Goal: Information Seeking & Learning: Learn about a topic

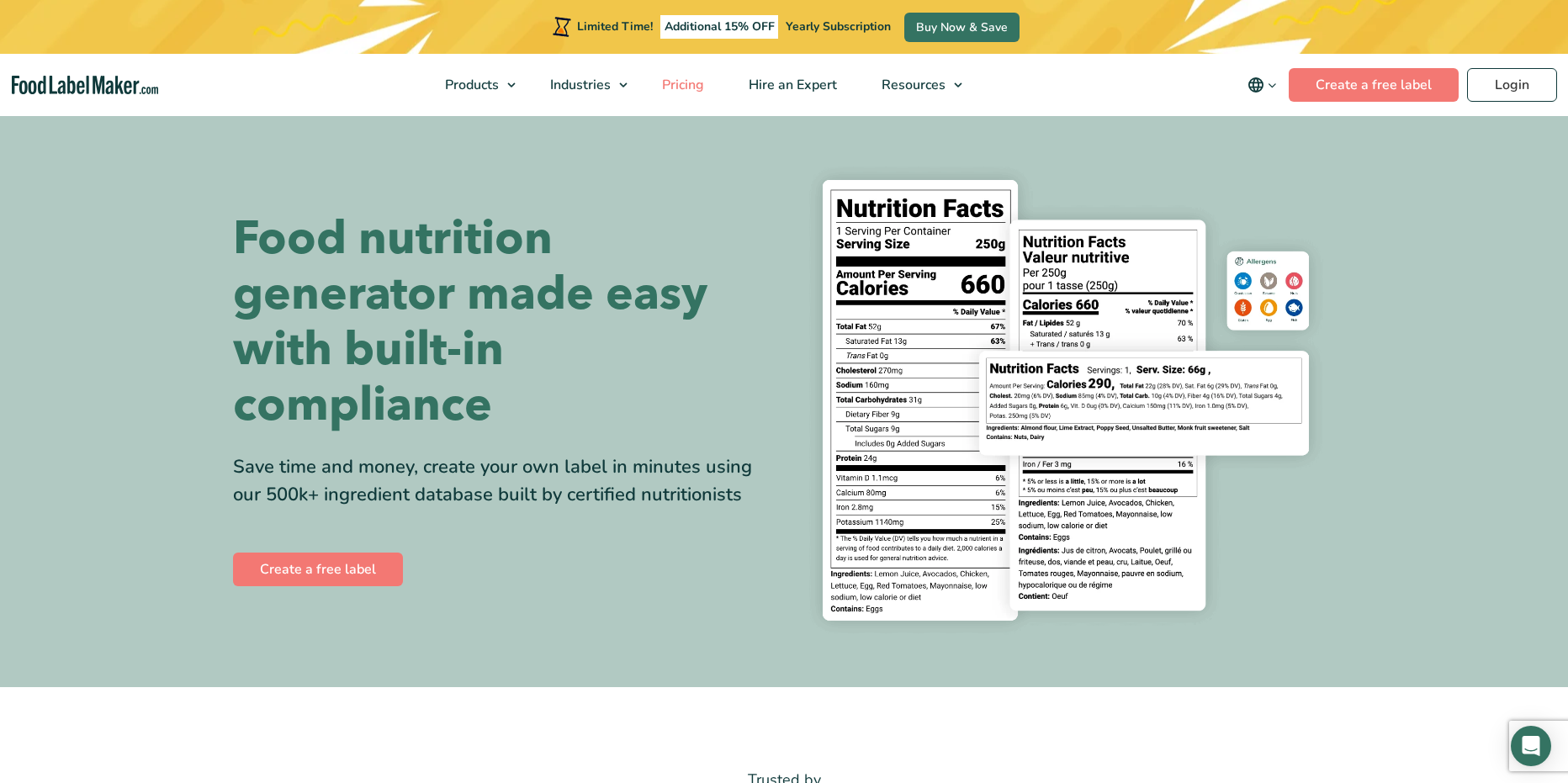
click at [672, 80] on span "Pricing" at bounding box center [681, 85] width 49 height 18
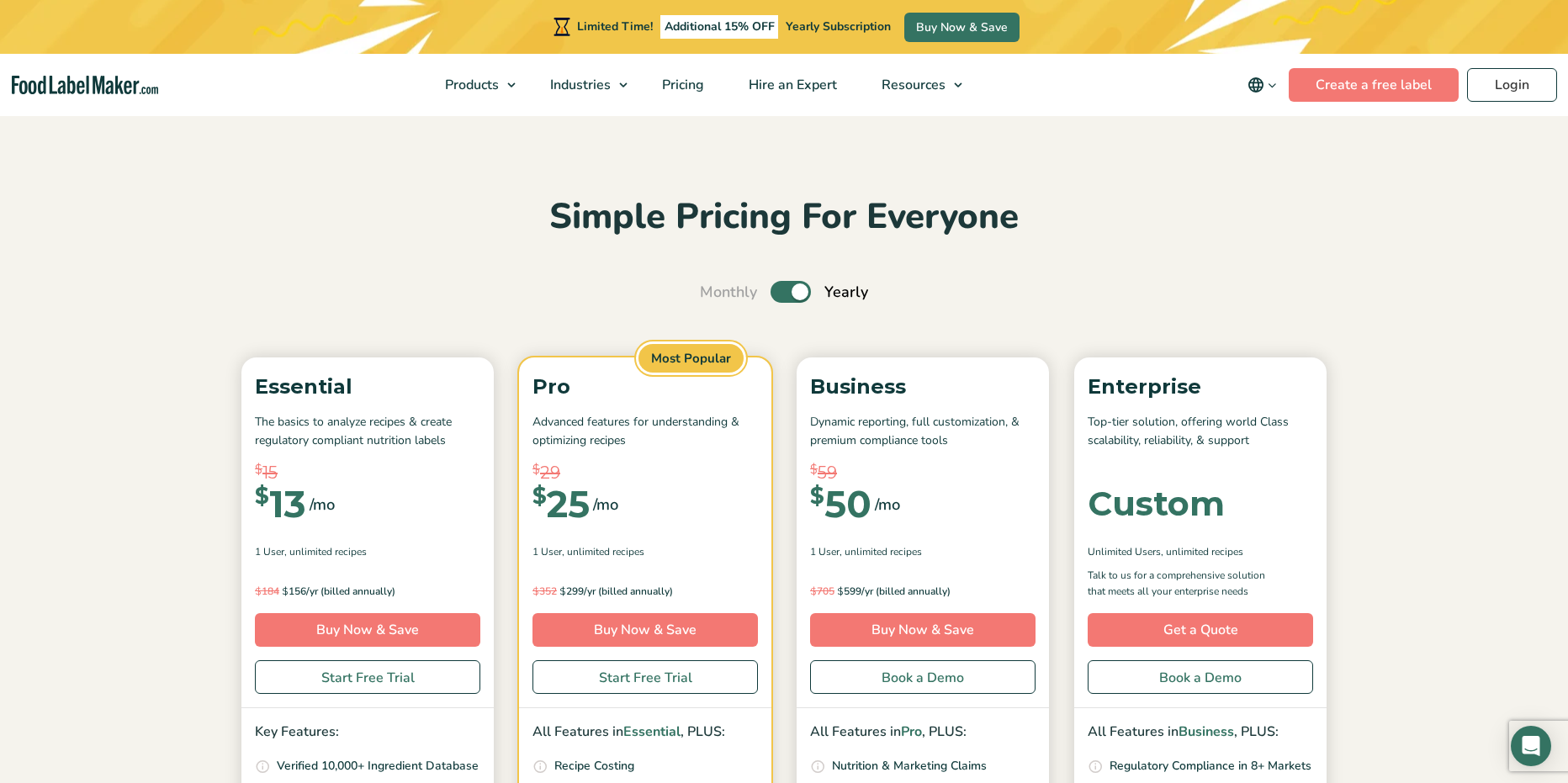
scroll to position [420, 0]
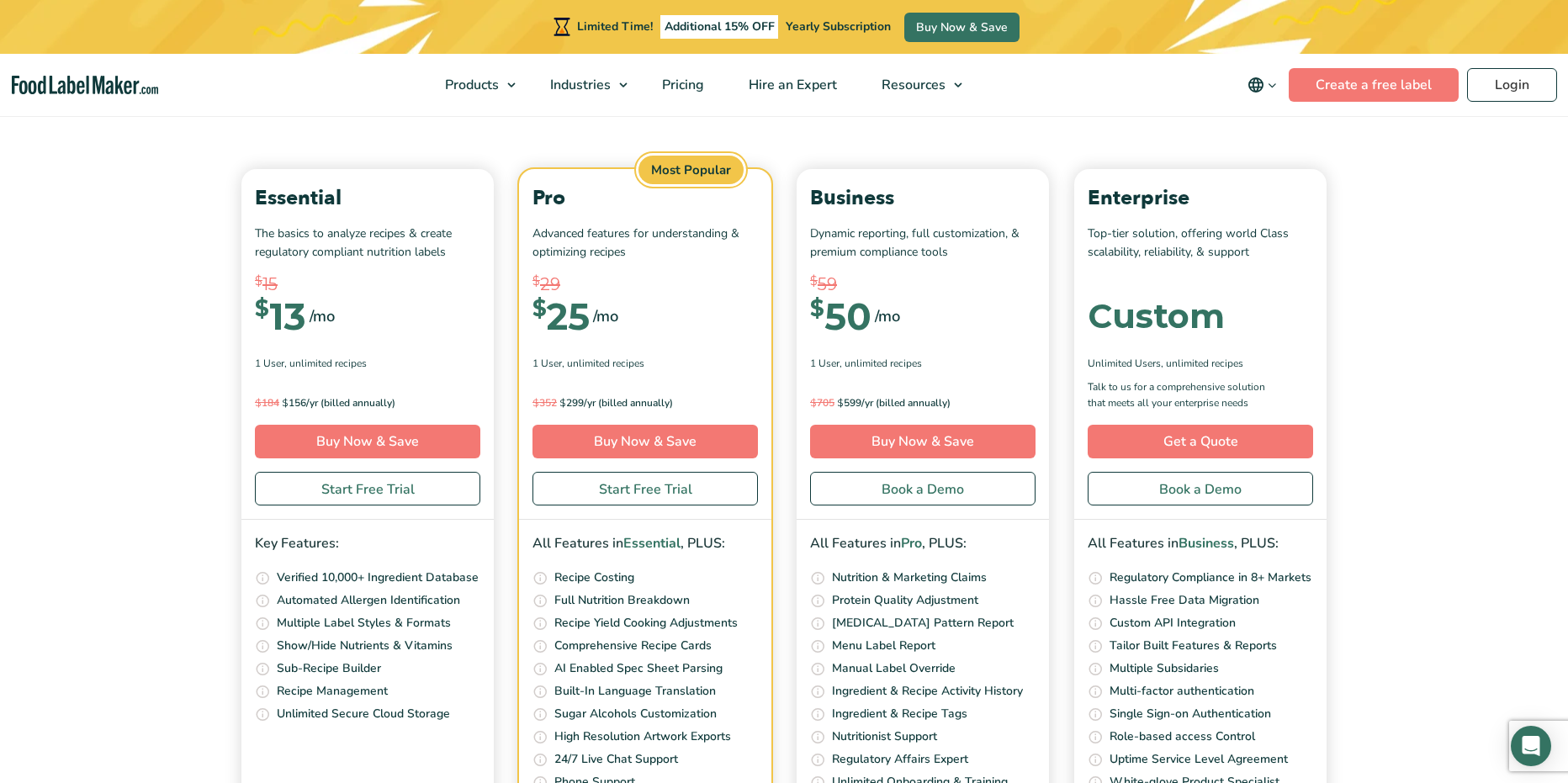
scroll to position [5966, 0]
